Goal: Task Accomplishment & Management: Manage account settings

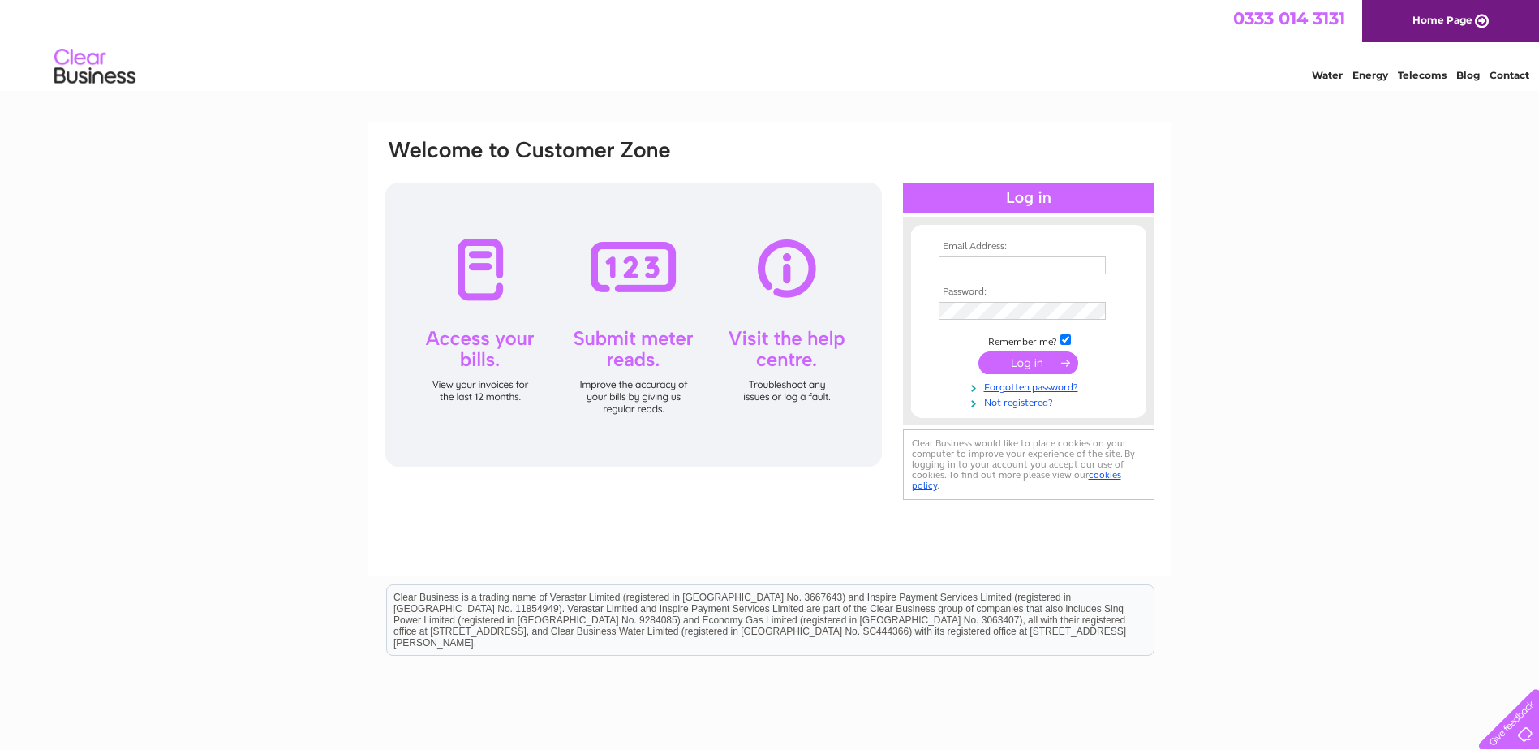
type input "[EMAIL_ADDRESS][DOMAIN_NAME]"
click at [1021, 363] on input "submit" at bounding box center [1028, 362] width 100 height 23
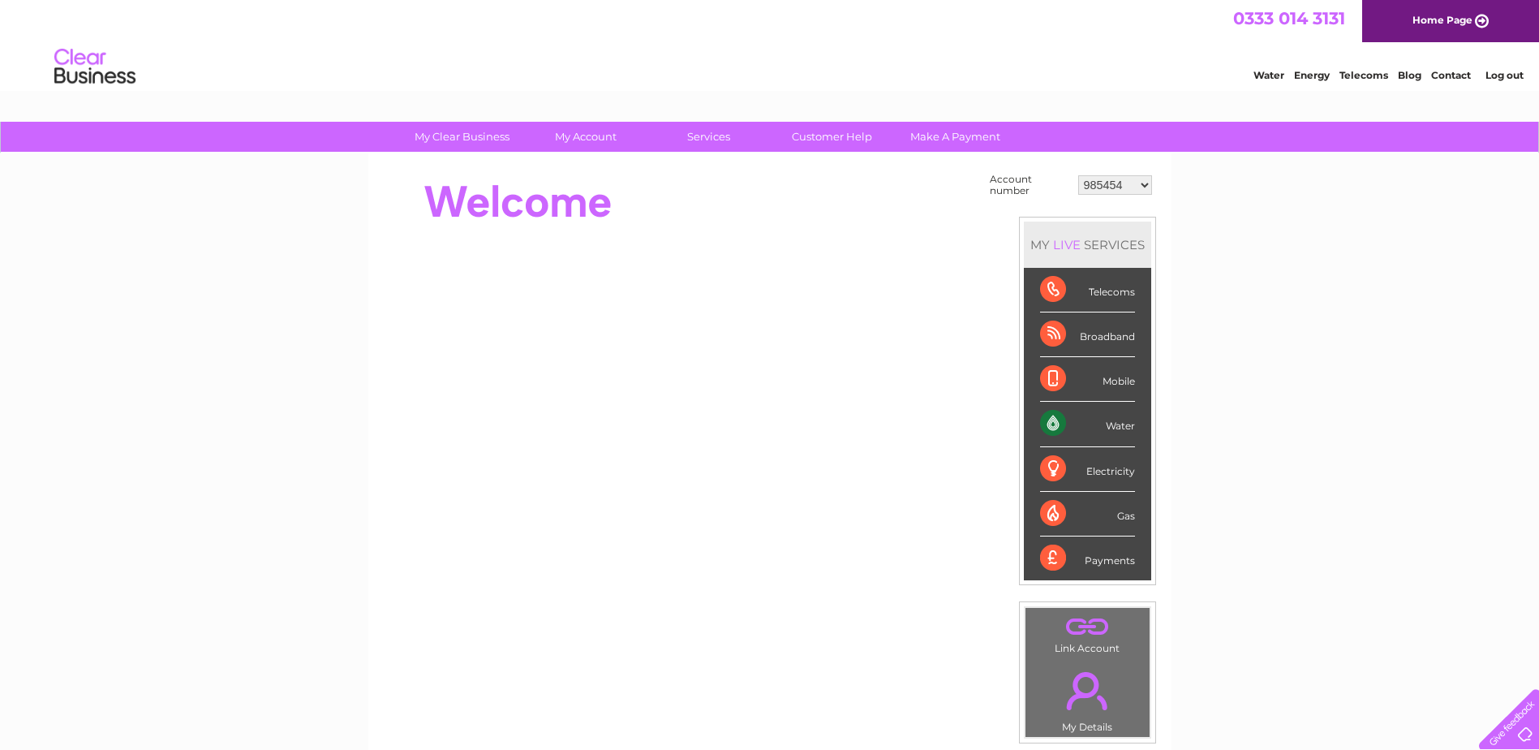
click at [1150, 181] on select "985454 30282785" at bounding box center [1115, 184] width 74 height 19
click at [1240, 201] on div "My Clear Business Login Details My Details My Preferences Link Account My Accou…" at bounding box center [769, 579] width 1539 height 915
click at [1496, 73] on link "Log out" at bounding box center [1504, 75] width 38 height 12
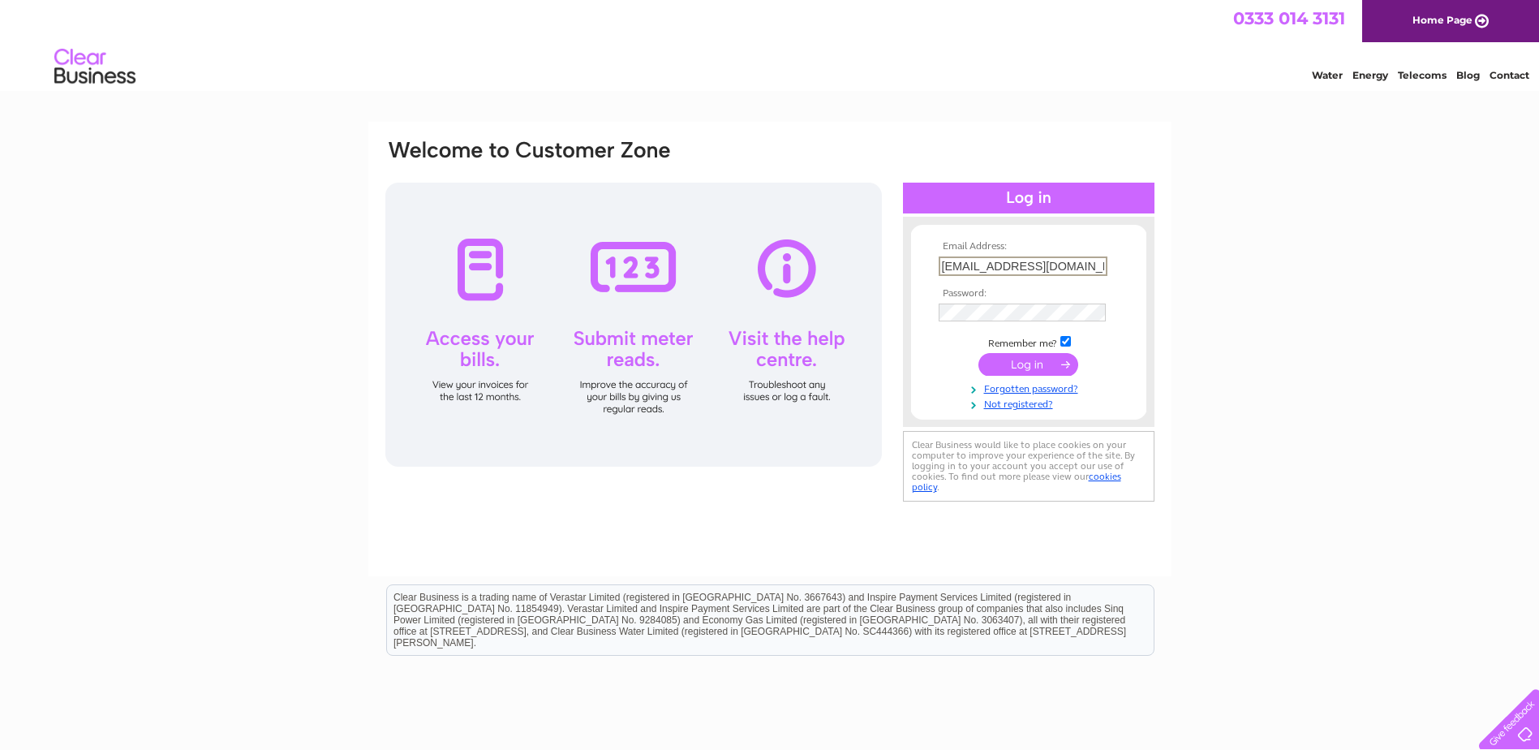
drag, startPoint x: 1093, startPoint y: 269, endPoint x: 877, endPoint y: 248, distance: 216.7
click at [1456, 81] on div "Email Address: finance@orevalleyha.org.uk Password:" at bounding box center [1468, 73] width 24 height 16
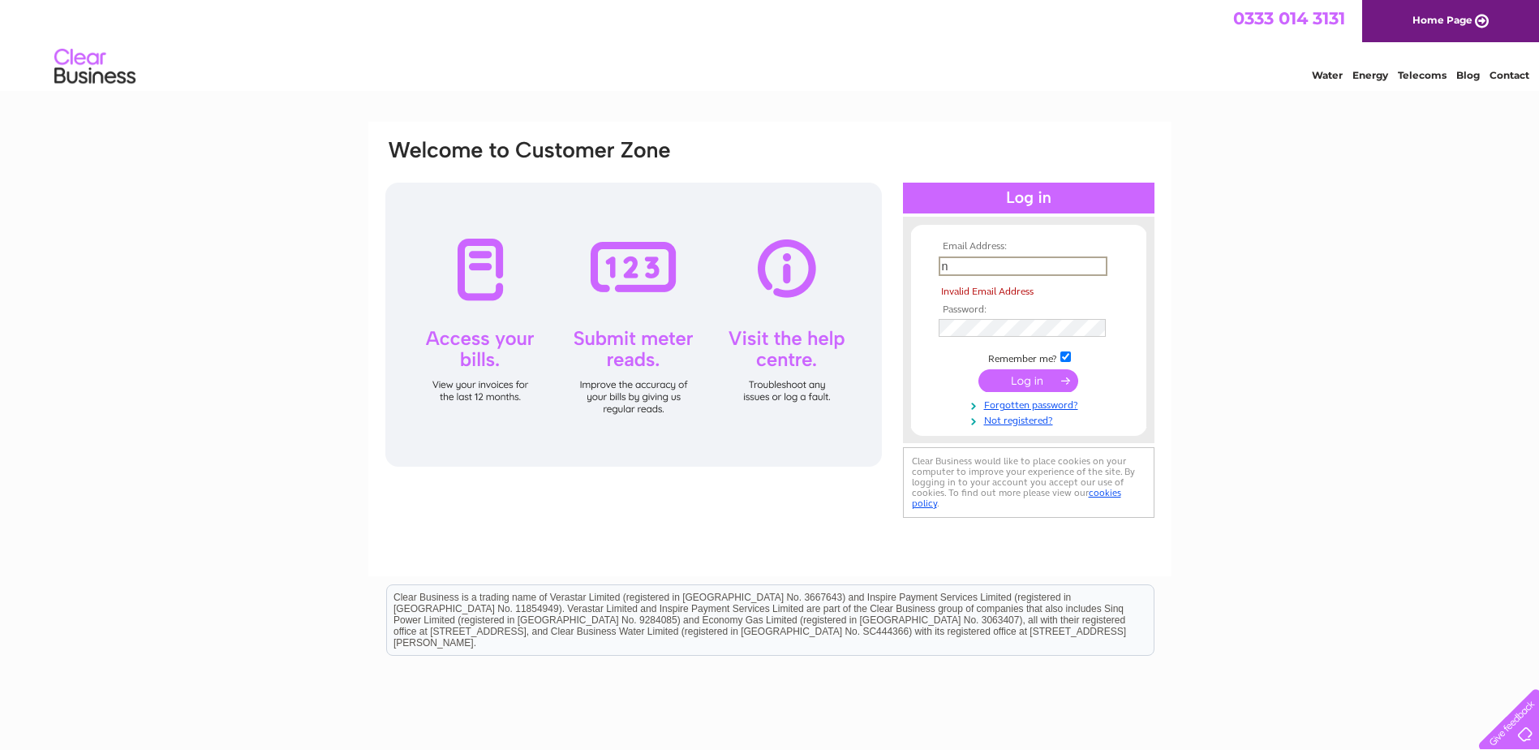
type input "nclark@orevalleyha.org.uk"
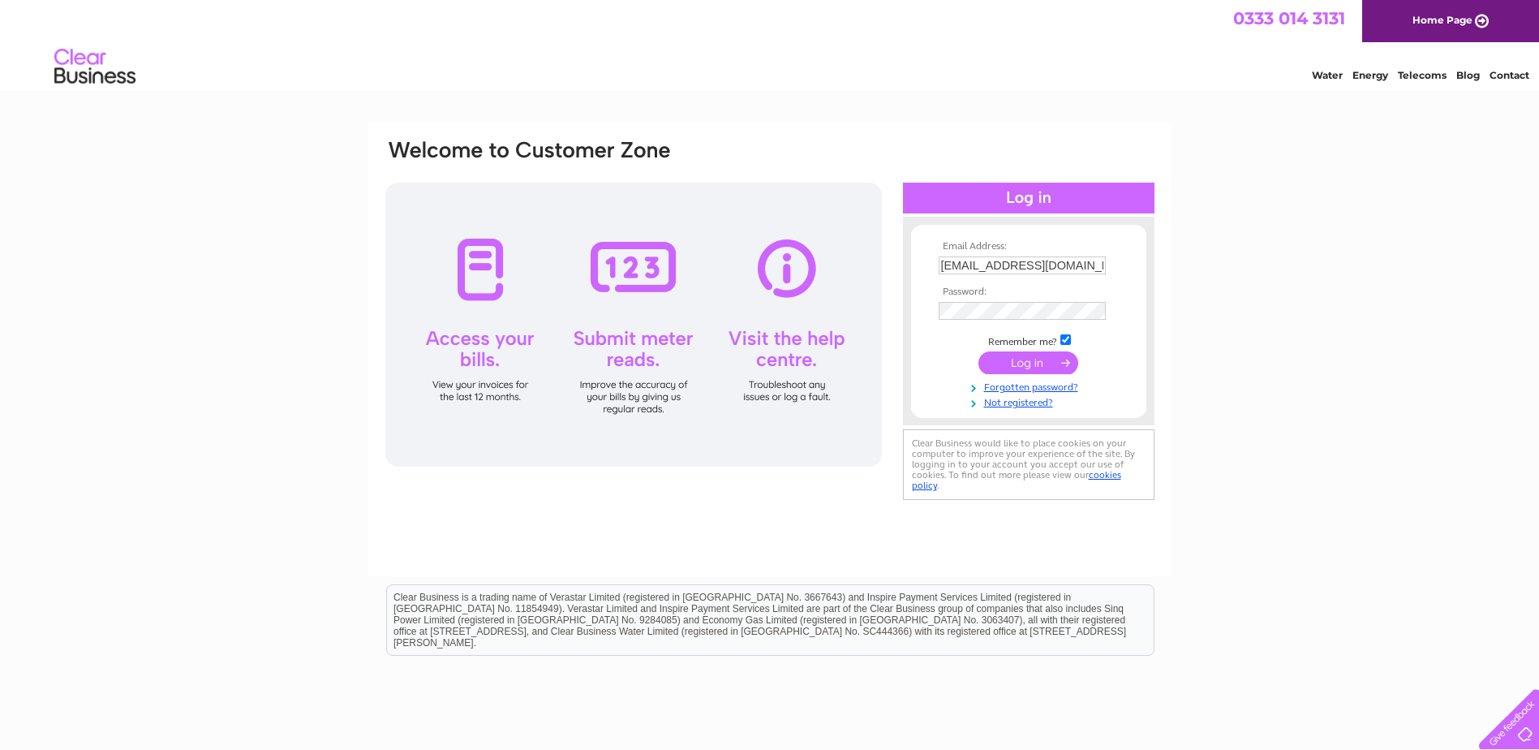
click at [1025, 358] on input "submit" at bounding box center [1028, 362] width 100 height 23
click at [1010, 364] on input "submit" at bounding box center [1028, 362] width 100 height 23
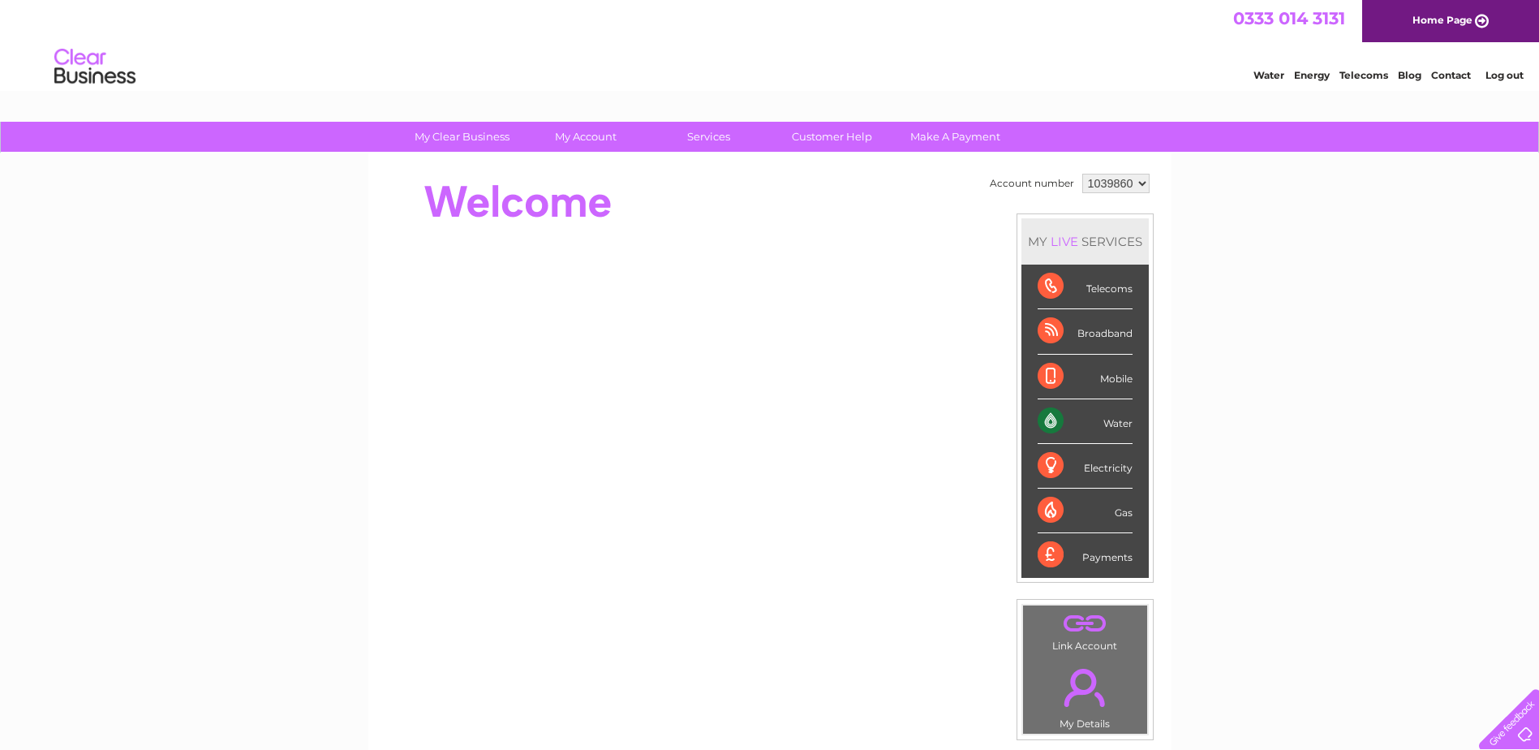
click at [1147, 183] on select "1039860" at bounding box center [1115, 183] width 67 height 19
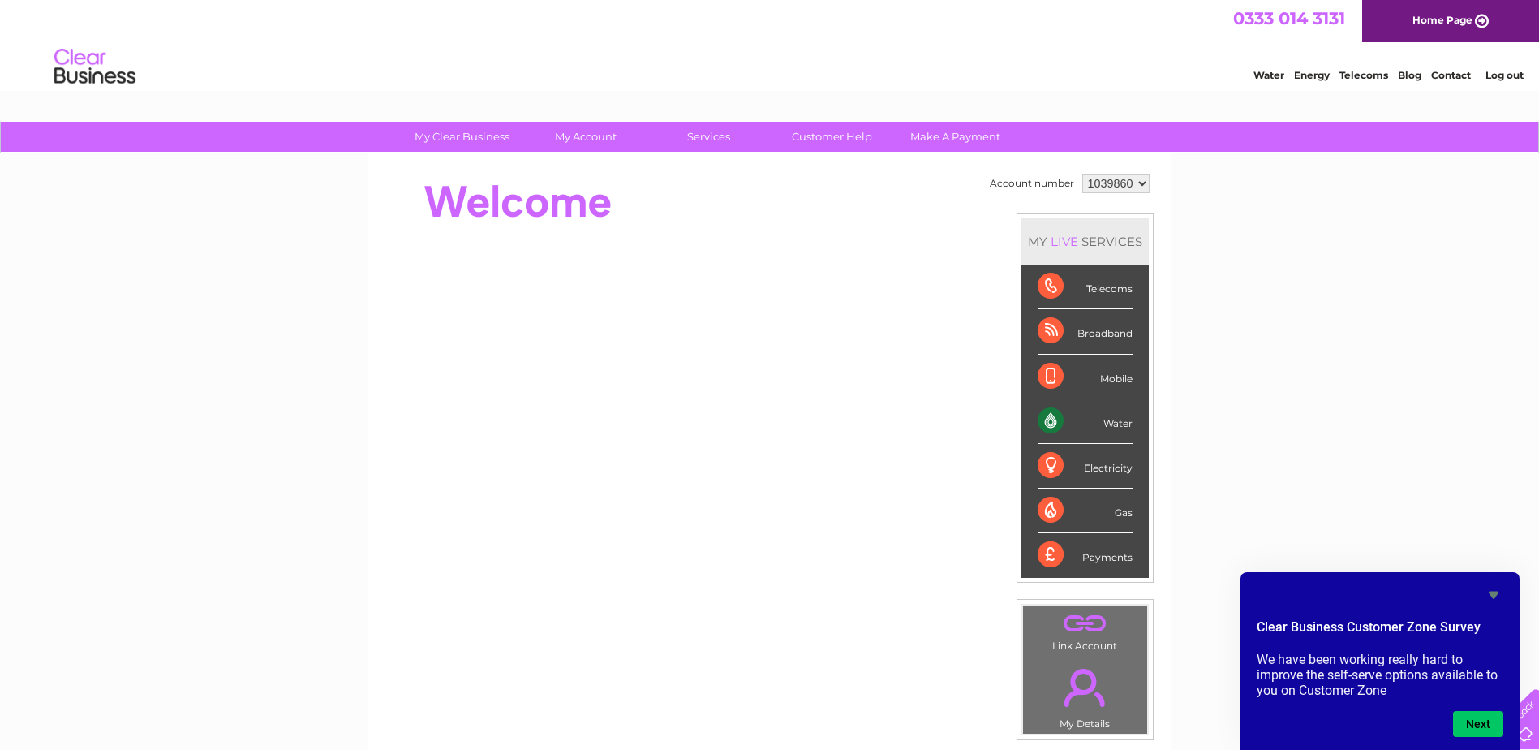
click at [1075, 630] on link "." at bounding box center [1085, 623] width 116 height 28
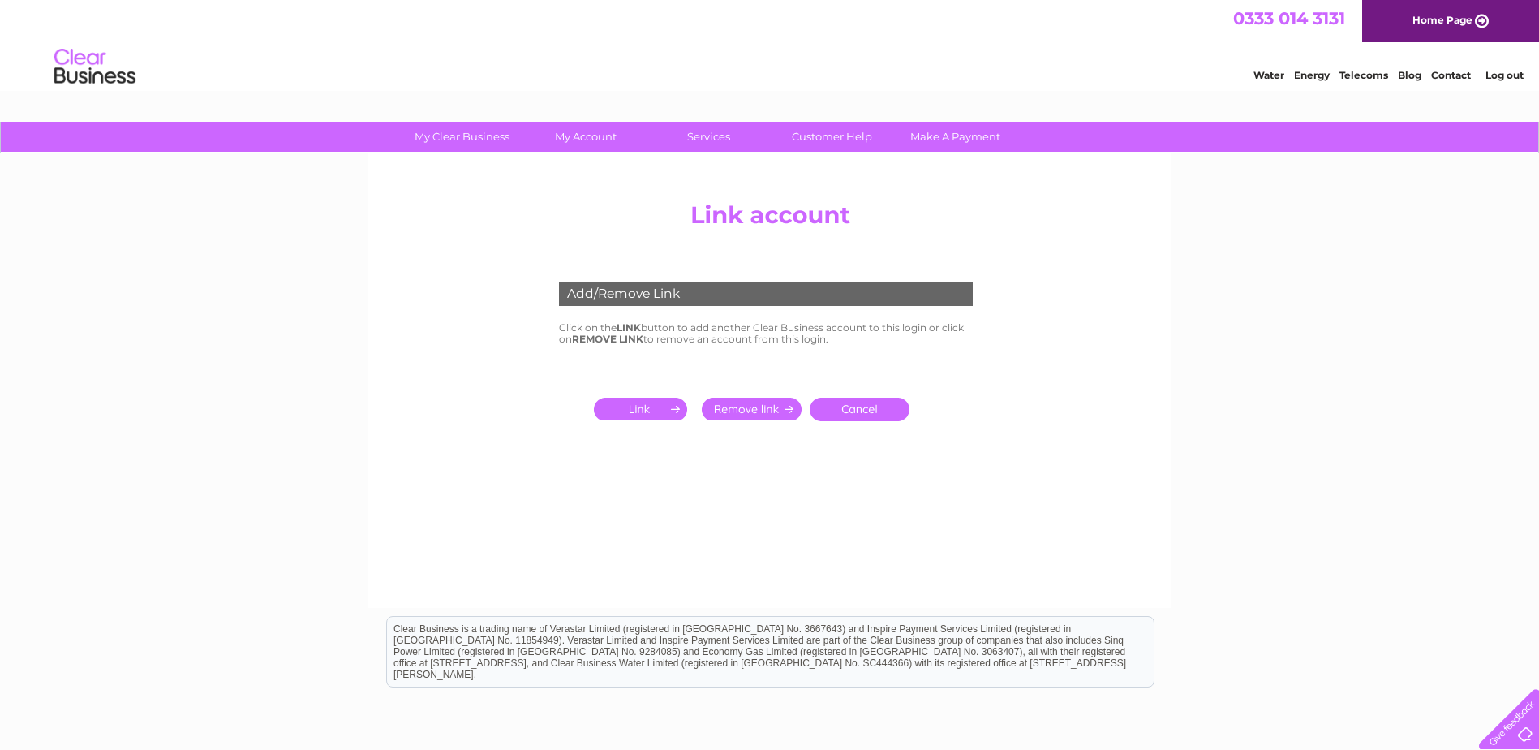
click at [632, 408] on input "submit" at bounding box center [644, 409] width 100 height 23
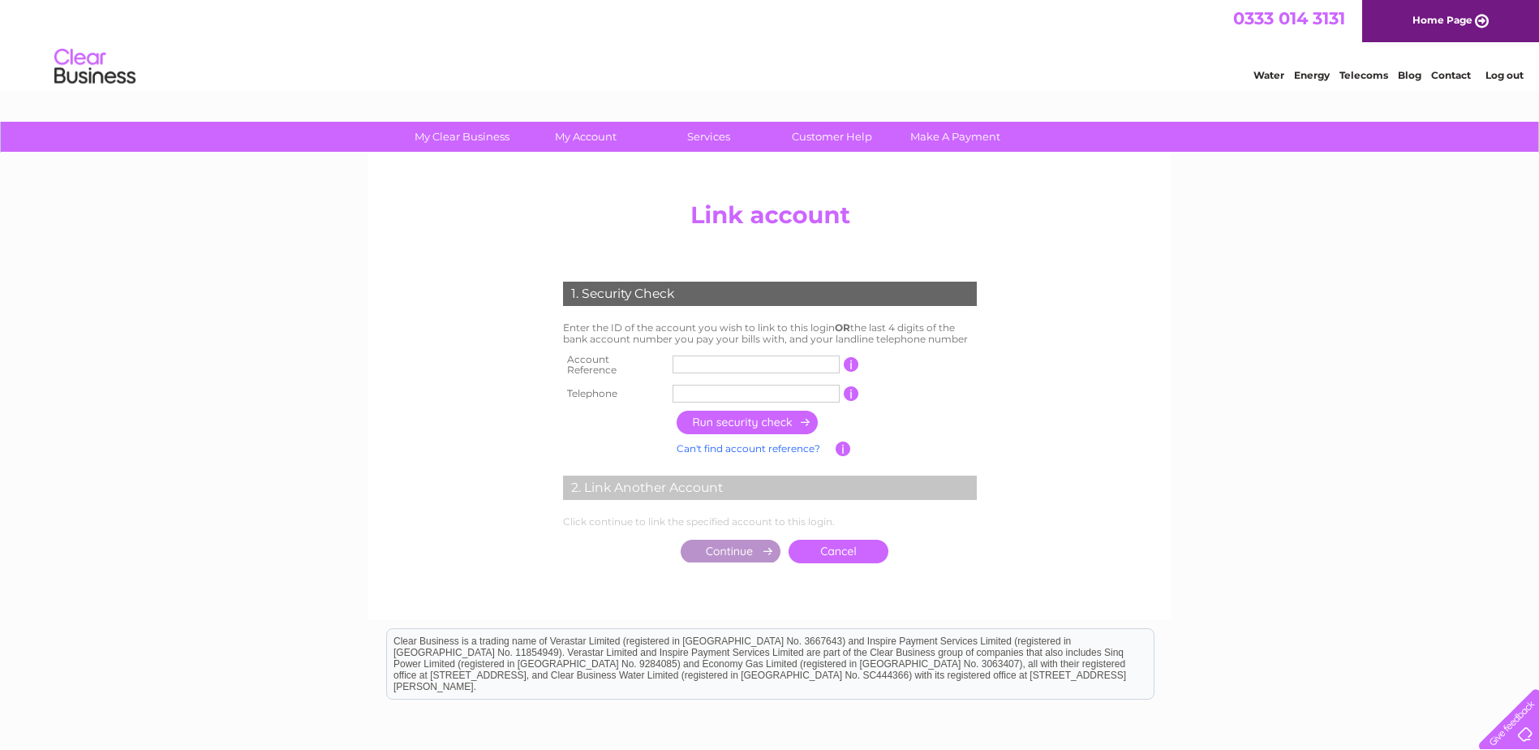
click at [707, 366] on input "text" at bounding box center [756, 364] width 167 height 18
type input "30282113"
type input "01592917917"
click at [730, 417] on input "button" at bounding box center [748, 422] width 143 height 24
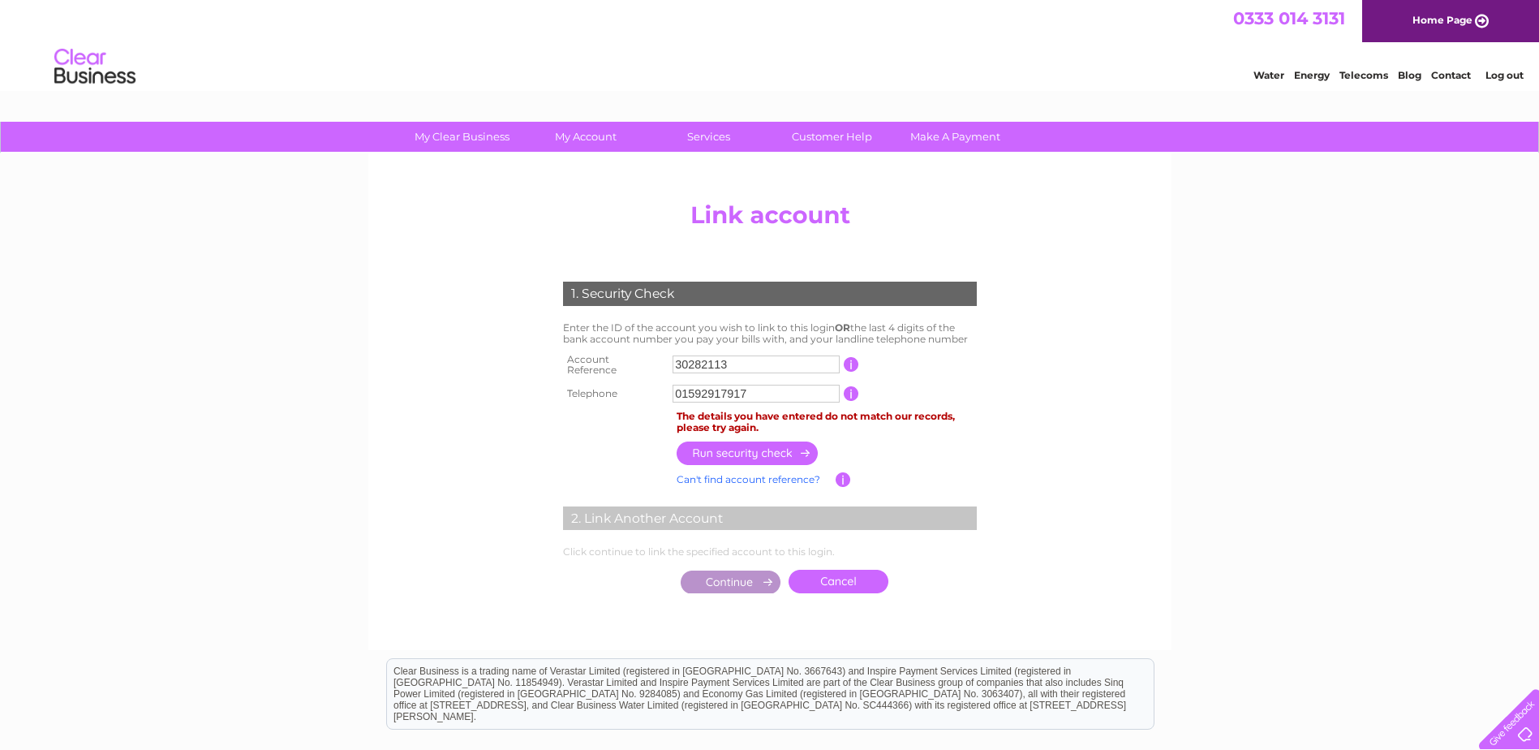
drag, startPoint x: 762, startPoint y: 389, endPoint x: 624, endPoint y: 397, distance: 138.1
click at [624, 397] on tr "Telephone 01592917917 1 of the landline telephone numbers you have given us" at bounding box center [770, 393] width 422 height 26
click at [777, 385] on input "01592917917" at bounding box center [756, 394] width 167 height 18
drag, startPoint x: 763, startPoint y: 387, endPoint x: 578, endPoint y: 380, distance: 185.1
click at [595, 384] on tr "Telephone 01592917917 1 of the landline telephone numbers you have given us" at bounding box center [770, 393] width 422 height 26
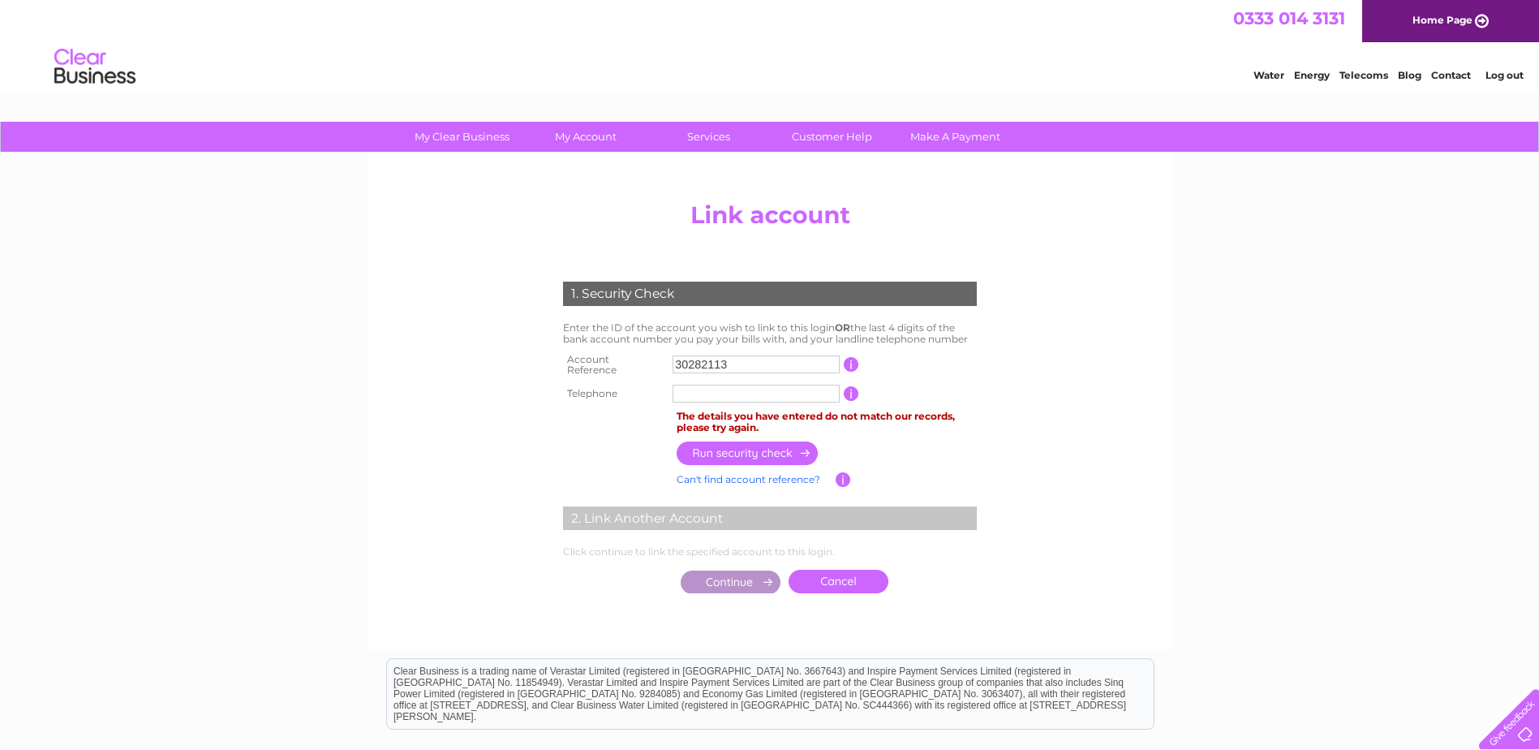
type input "0"
